Goal: Task Accomplishment & Management: Manage account settings

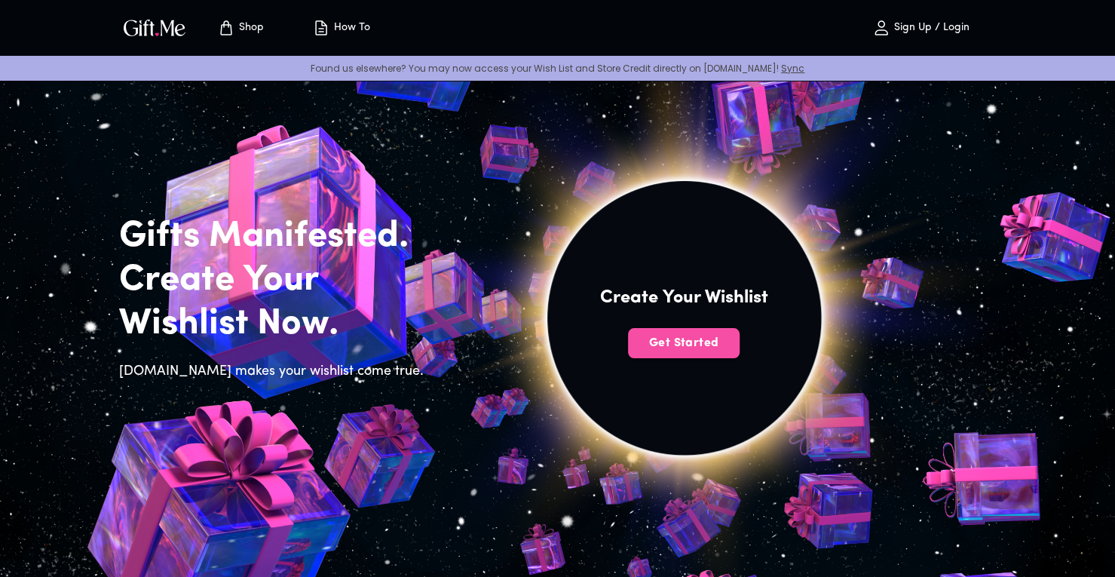
click at [695, 343] on span "Get Started" at bounding box center [684, 343] width 112 height 17
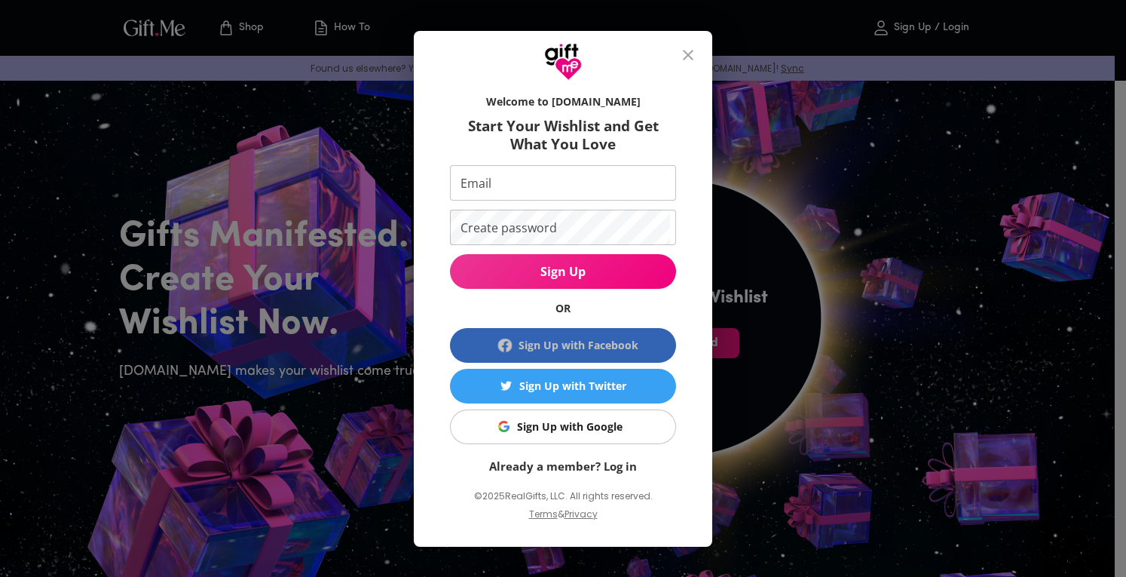
click at [556, 348] on div "Sign Up with Facebook" at bounding box center [579, 345] width 120 height 17
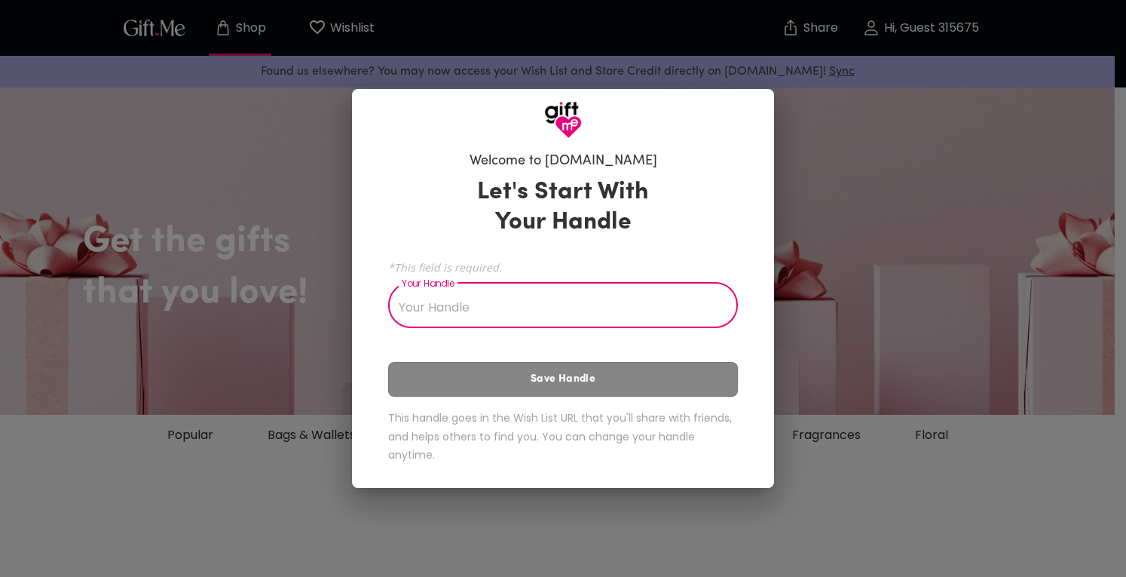
click at [511, 298] on input "Your Handle" at bounding box center [554, 307] width 333 height 42
click at [528, 313] on input "Your Handle" at bounding box center [554, 307] width 333 height 42
type input "n"
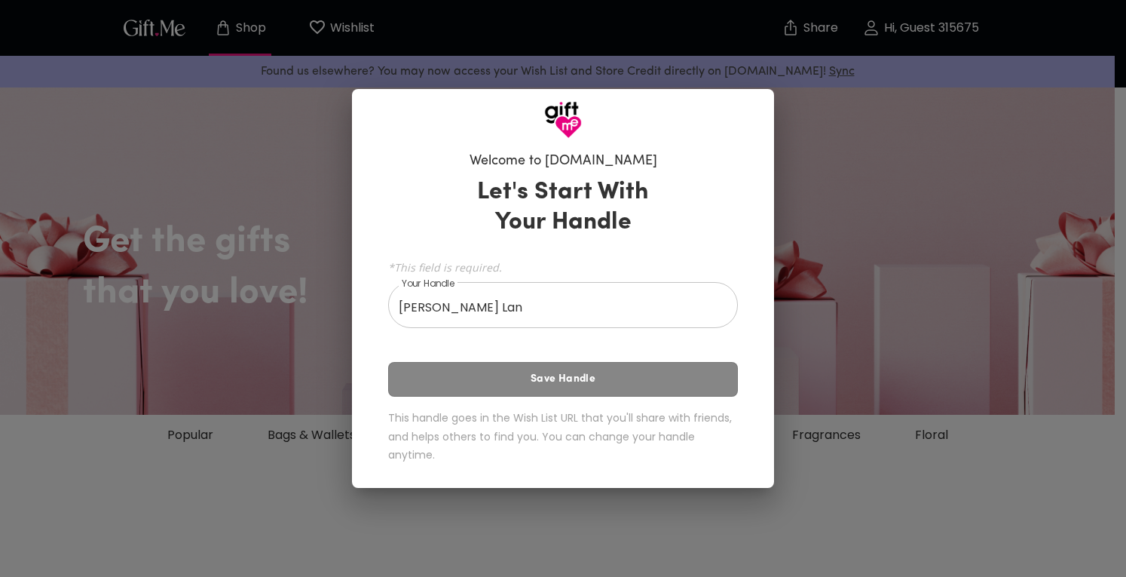
click at [562, 370] on div "Let's Start With Your Handle *This field is required. Your Handle Ngoc Lan Your…" at bounding box center [563, 322] width 350 height 305
click at [547, 384] on div "Let's Start With Your Handle *This field is required. Your Handle Ngoc Lan Your…" at bounding box center [563, 322] width 350 height 305
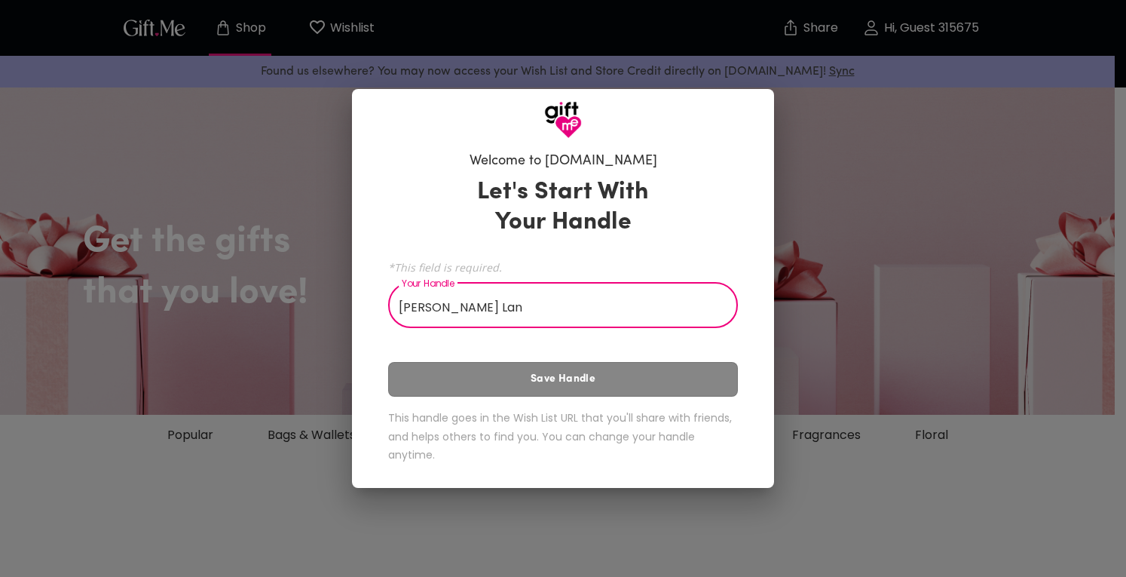
click at [570, 295] on input "Ngoc Lan" at bounding box center [554, 307] width 333 height 42
type input "Ngoc Lan"
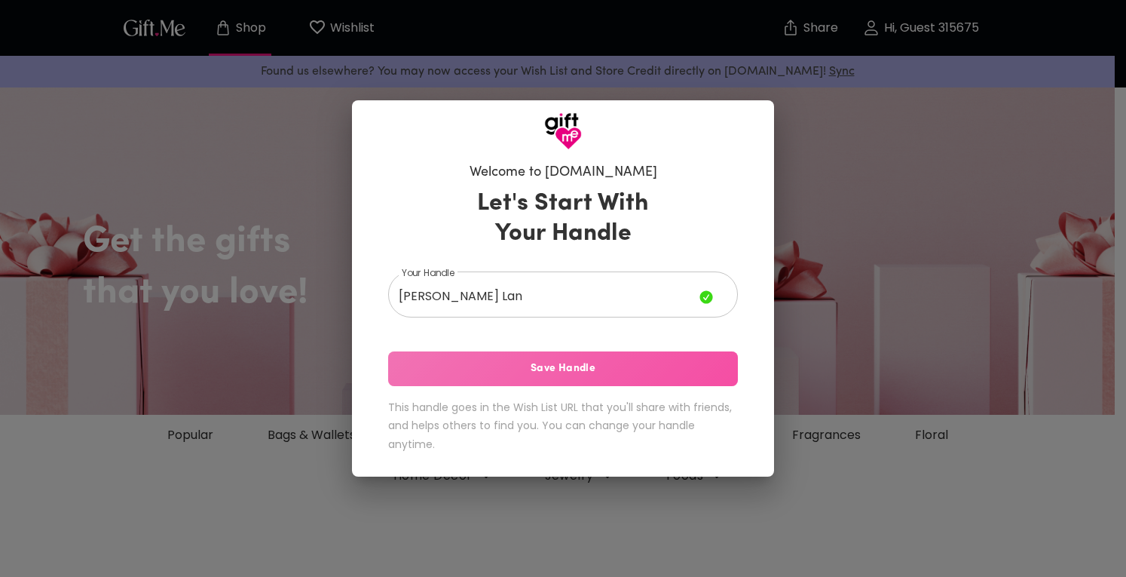
click at [555, 373] on span "Save Handle" at bounding box center [563, 368] width 350 height 17
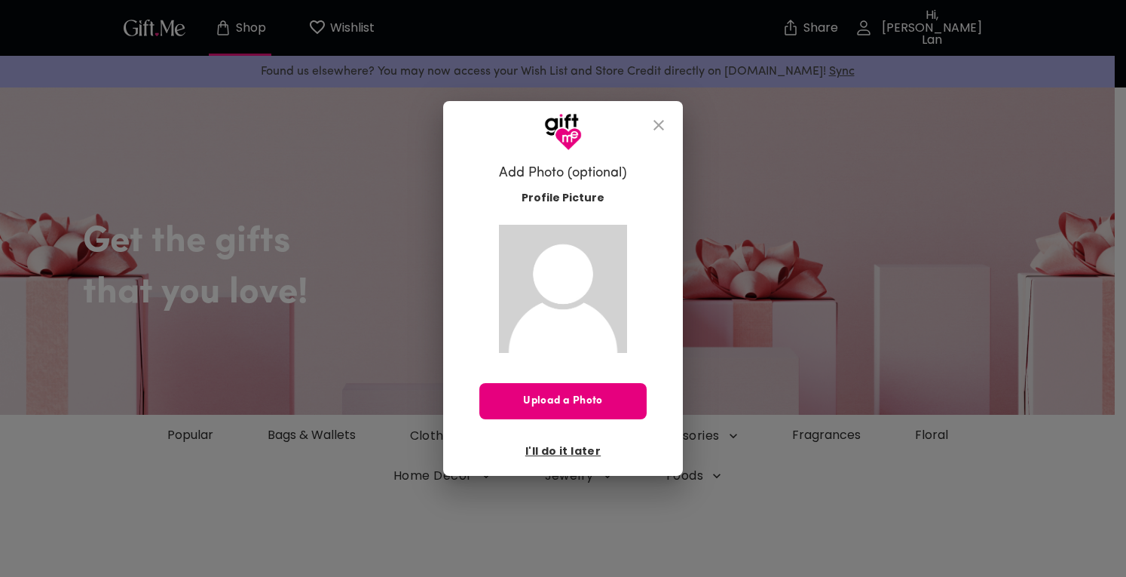
click at [540, 195] on span "Profile Picture" at bounding box center [563, 198] width 83 height 16
click at [574, 400] on span "Upload a Photo" at bounding box center [562, 401] width 167 height 17
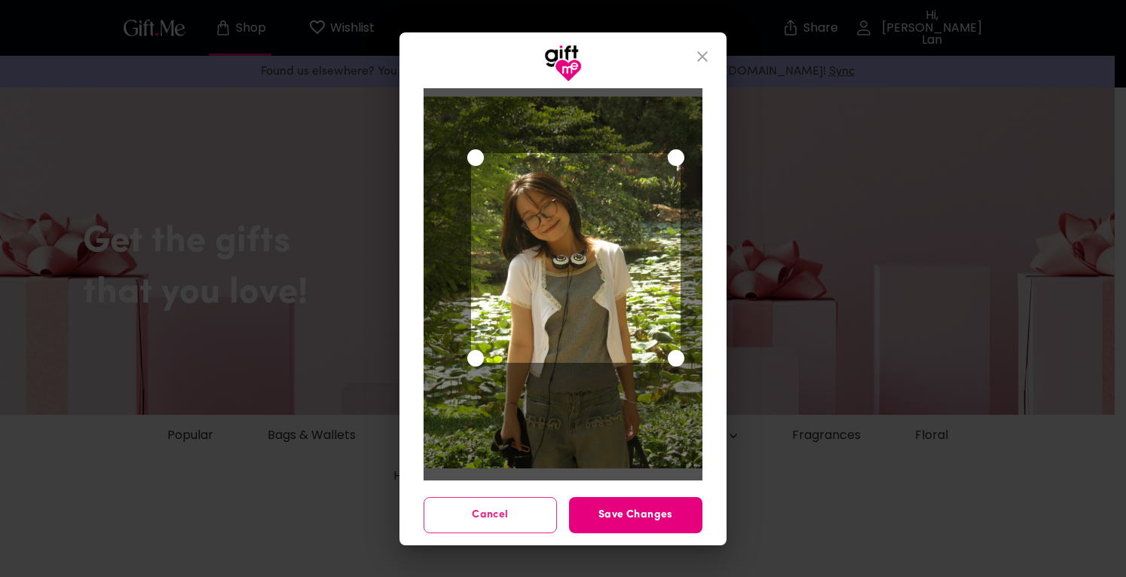
click at [523, 240] on div "Use the arrow keys to move the crop selection area" at bounding box center [576, 258] width 210 height 210
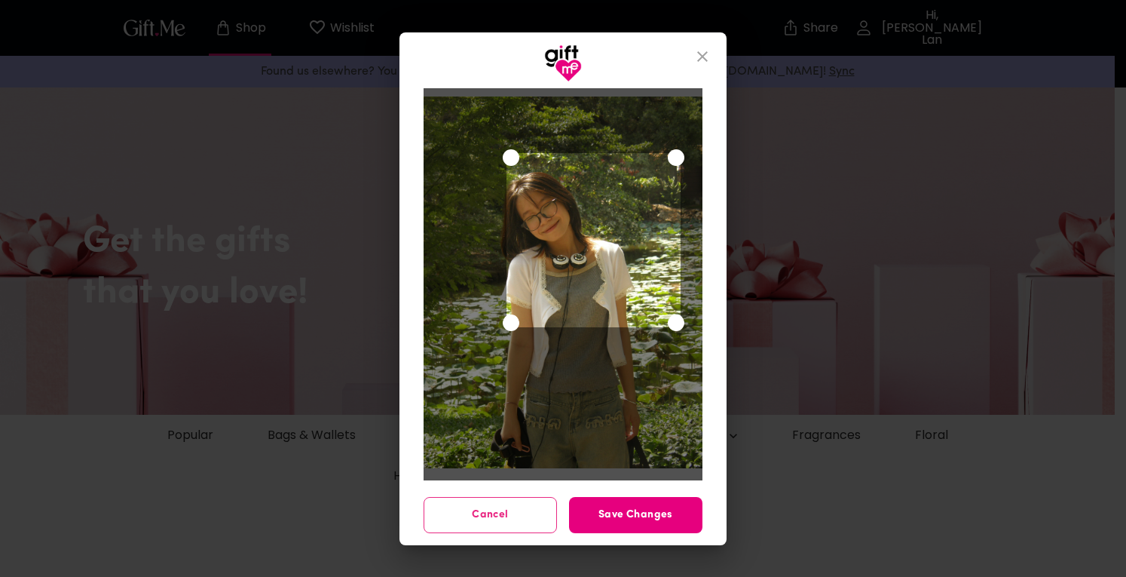
click at [509, 307] on div "Use the arrow keys to move the crop selection area" at bounding box center [593, 240] width 174 height 174
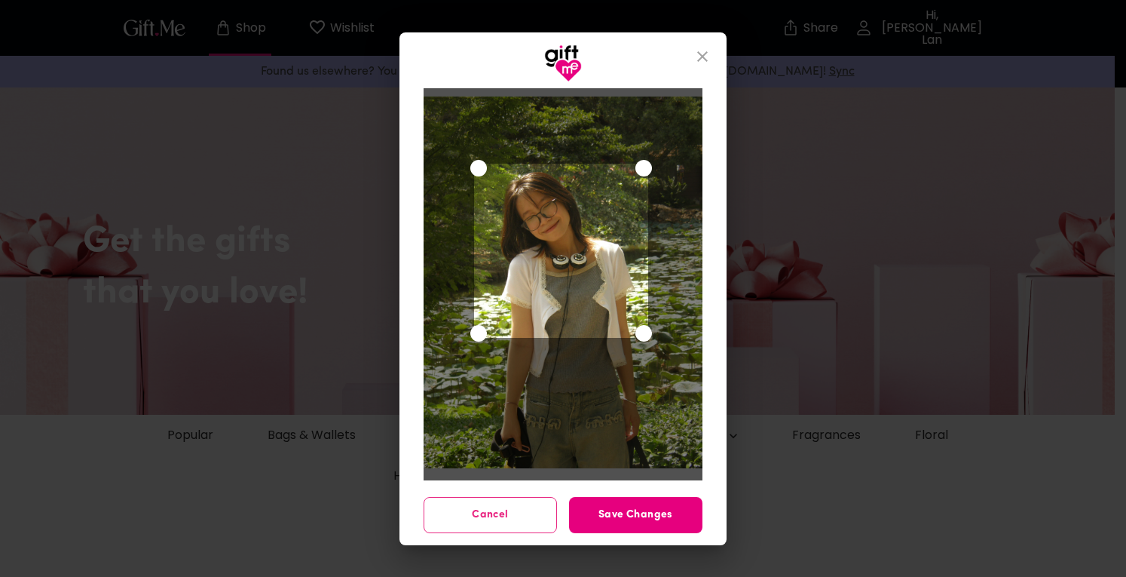
click at [583, 243] on div "Use the arrow keys to move the crop selection area" at bounding box center [561, 251] width 174 height 174
click at [559, 231] on div "Use the arrow keys to move the crop selection area" at bounding box center [563, 245] width 174 height 174
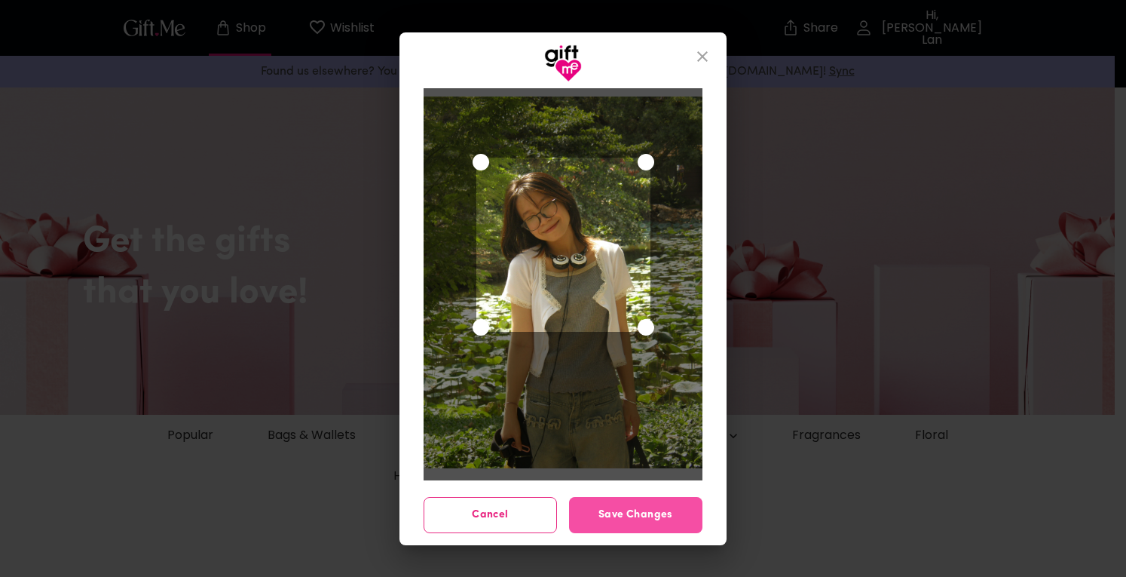
click at [640, 512] on span "Save Changes" at bounding box center [635, 514] width 133 height 17
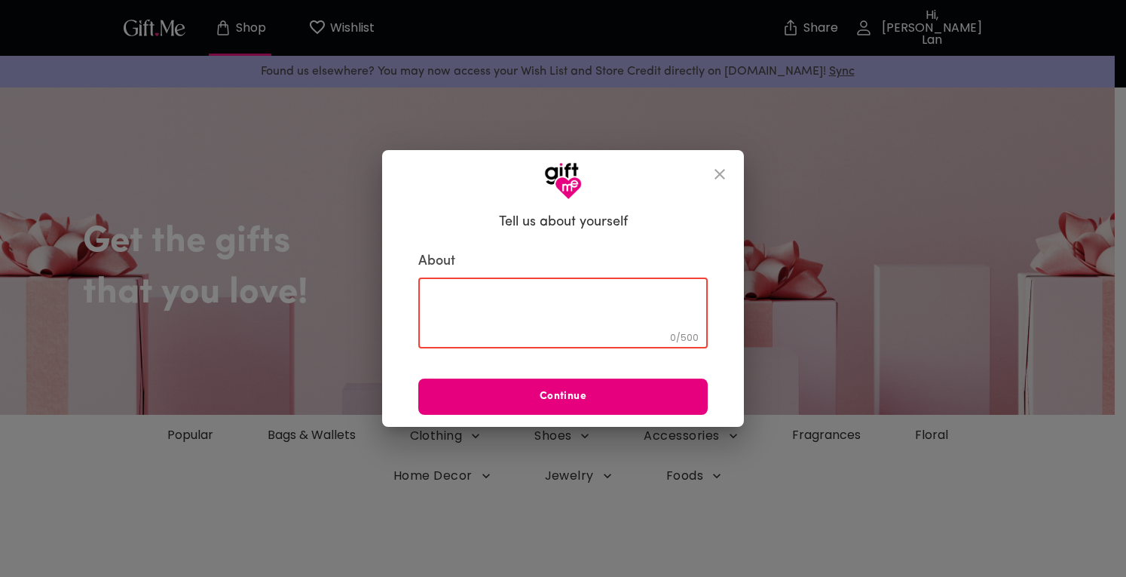
click at [469, 292] on textarea at bounding box center [563, 313] width 268 height 43
type textarea "always be happy"
click at [543, 405] on span "Continue" at bounding box center [562, 396] width 289 height 17
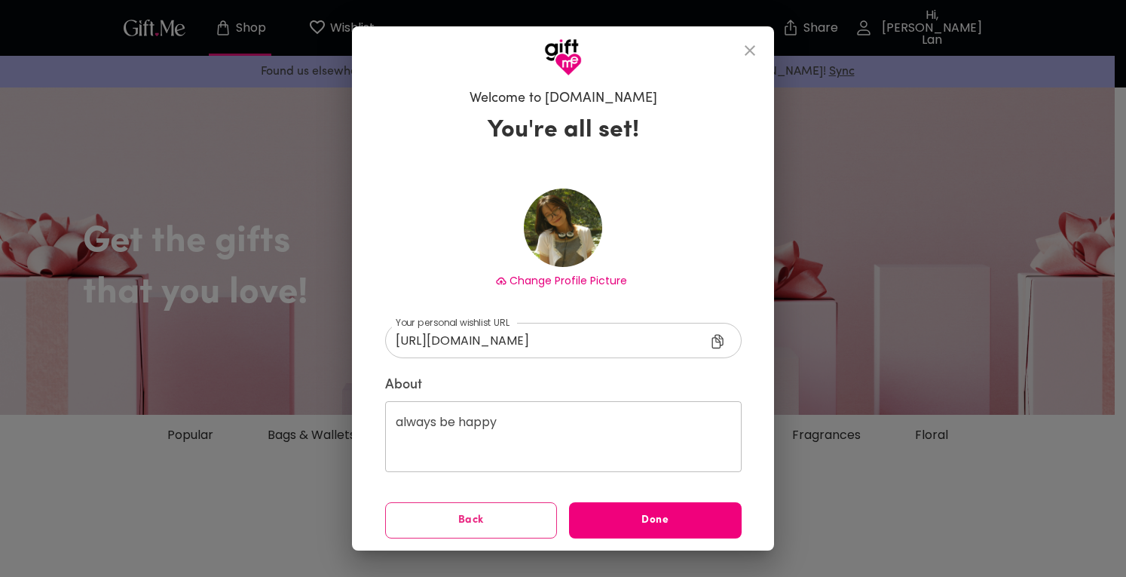
click at [641, 516] on span "Done" at bounding box center [655, 520] width 173 height 17
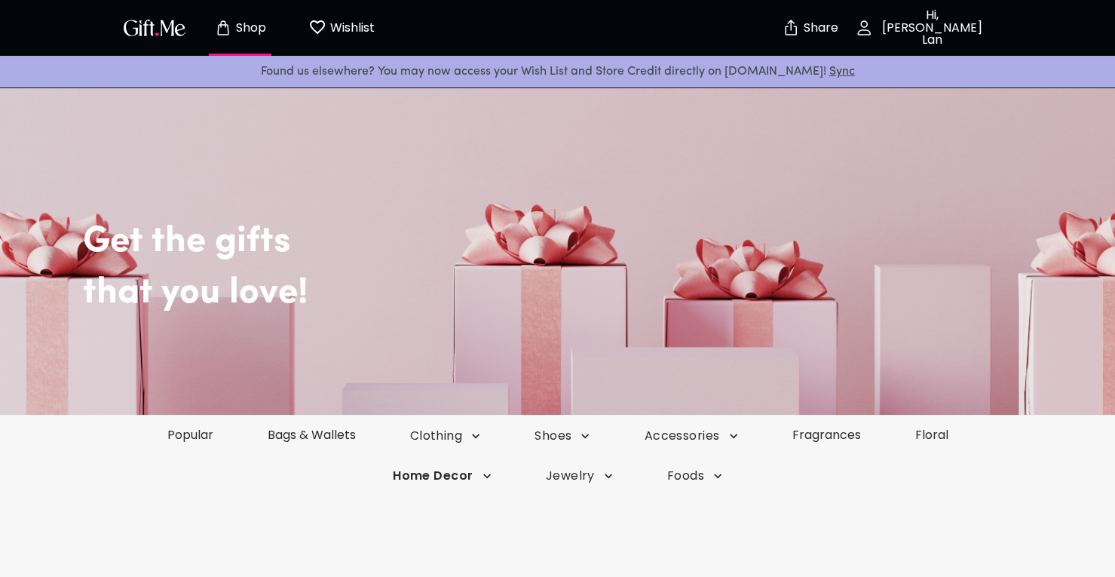
click at [443, 479] on span "Home Decor" at bounding box center [442, 475] width 99 height 17
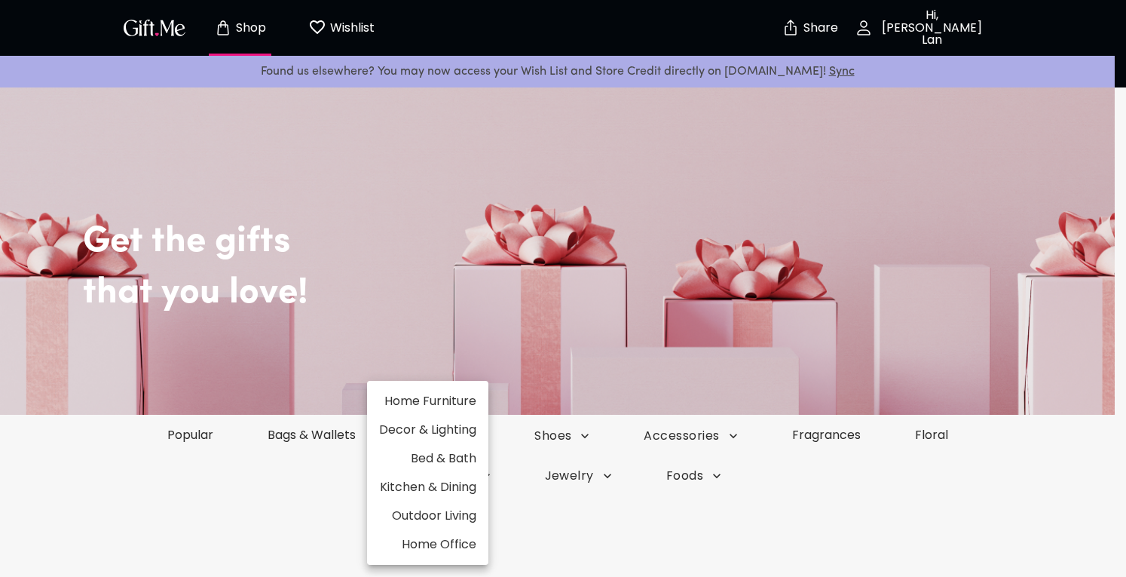
click at [542, 253] on div at bounding box center [563, 288] width 1126 height 577
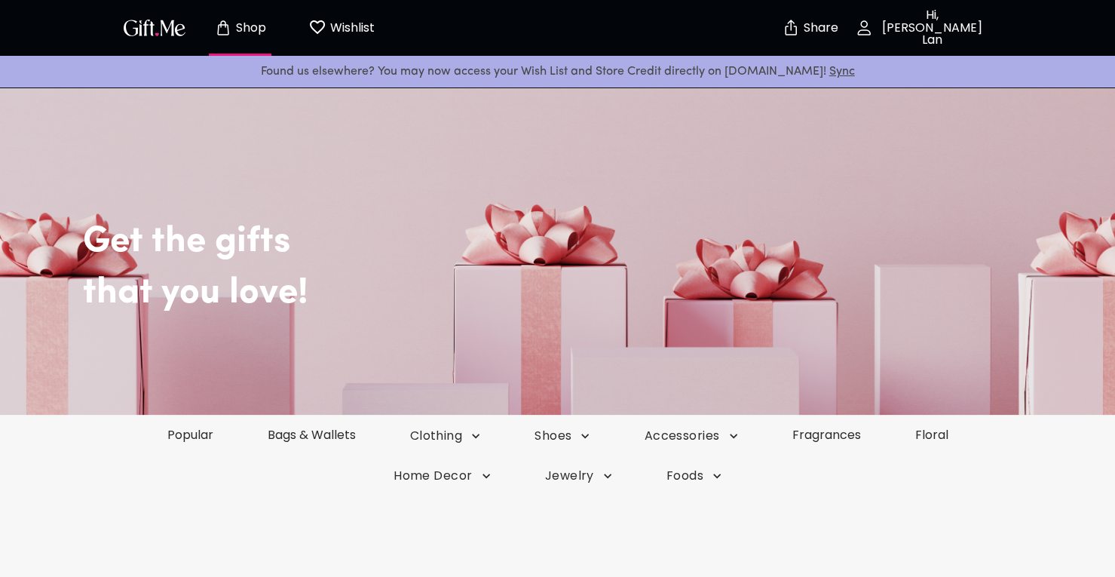
click at [351, 20] on p "Wishlist" at bounding box center [350, 28] width 48 height 20
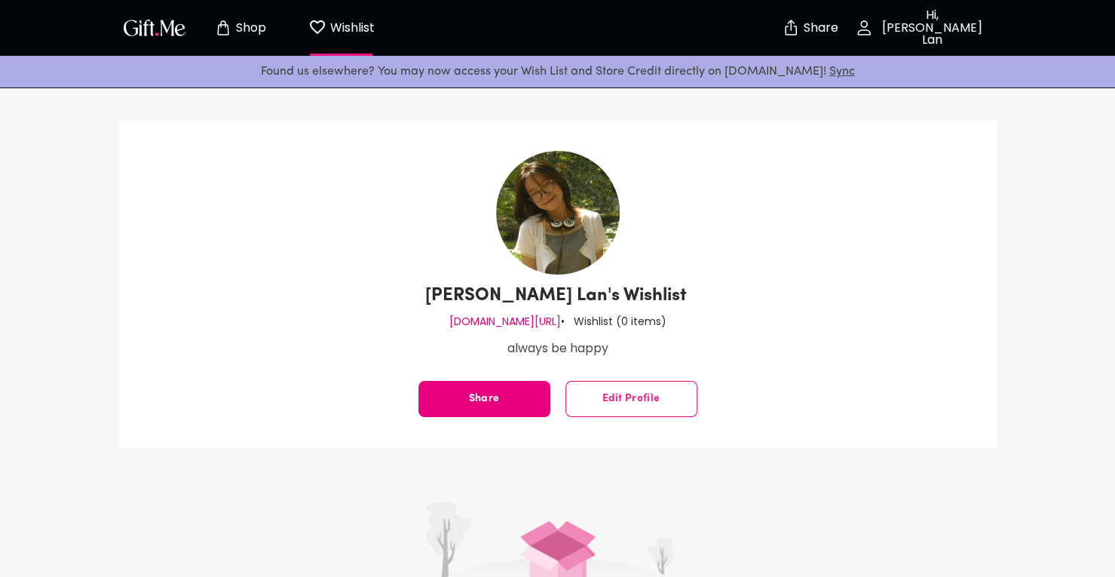
click at [800, 34] on span "Share" at bounding box center [810, 28] width 35 height 18
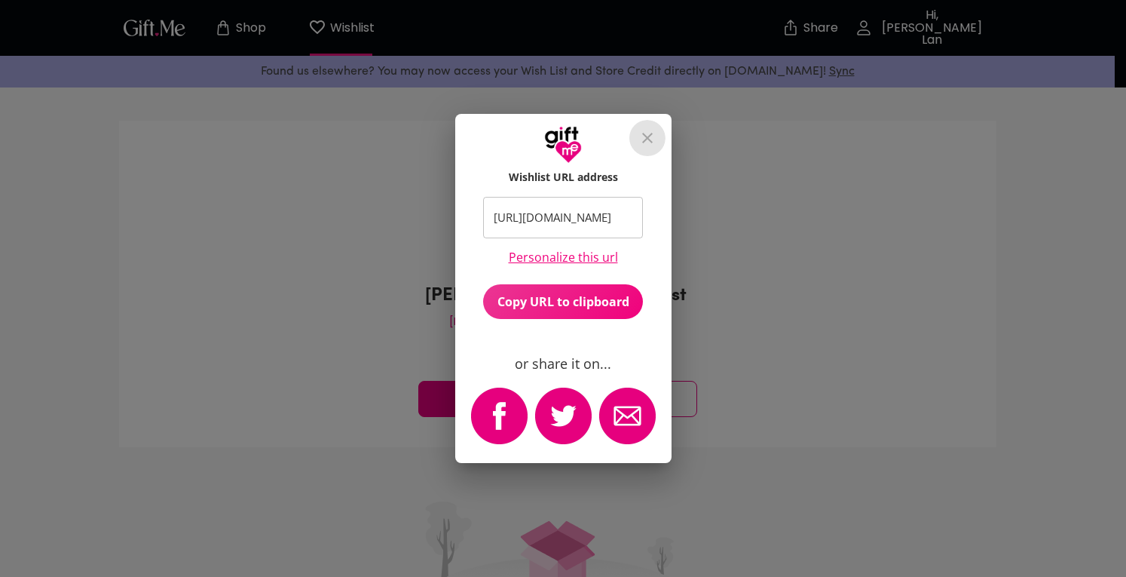
click at [647, 136] on icon "close" at bounding box center [647, 138] width 11 height 11
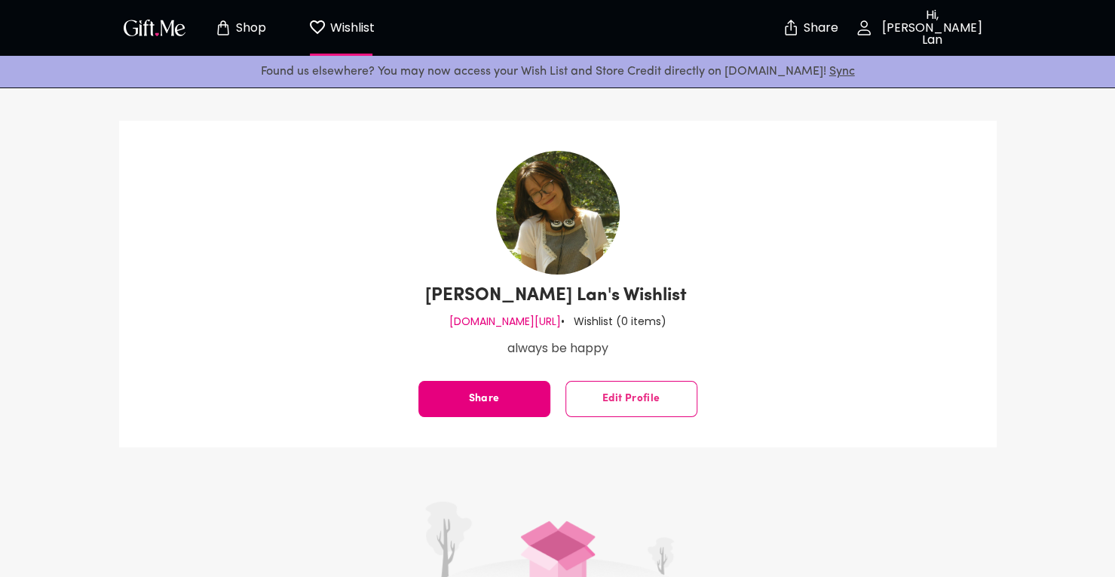
click at [151, 27] on img "button" at bounding box center [155, 28] width 68 height 22
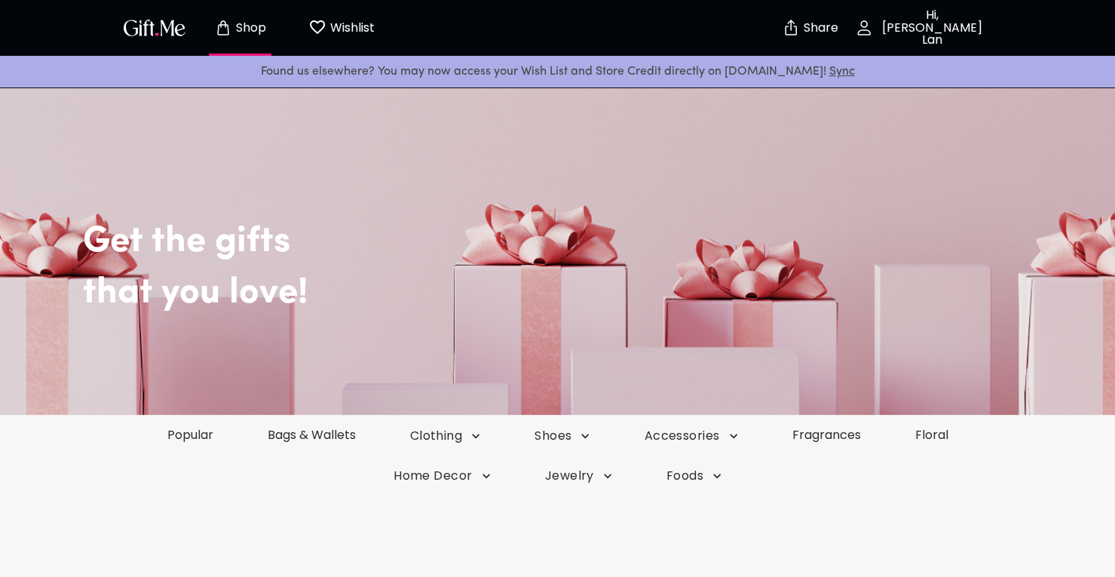
click at [151, 27] on img "button" at bounding box center [155, 28] width 68 height 22
